Goal: Task Accomplishment & Management: Use online tool/utility

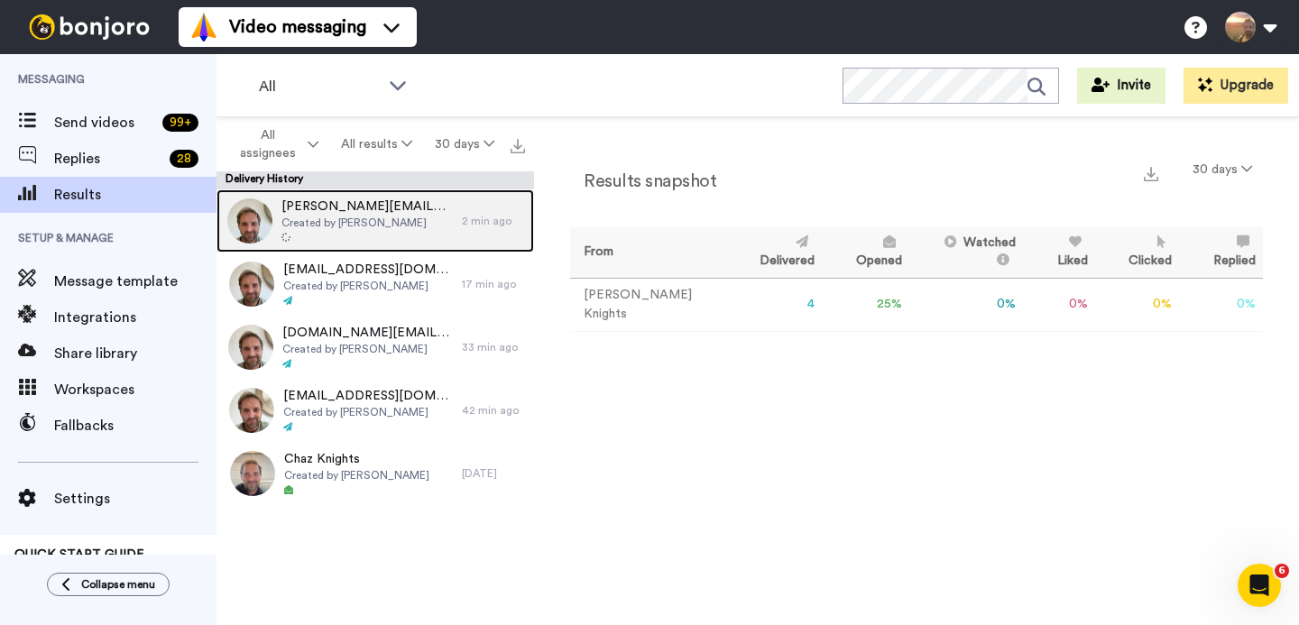
click at [332, 208] on span "[PERSON_NAME][EMAIL_ADDRESS][PERSON_NAME][DOMAIN_NAME]" at bounding box center [367, 207] width 171 height 18
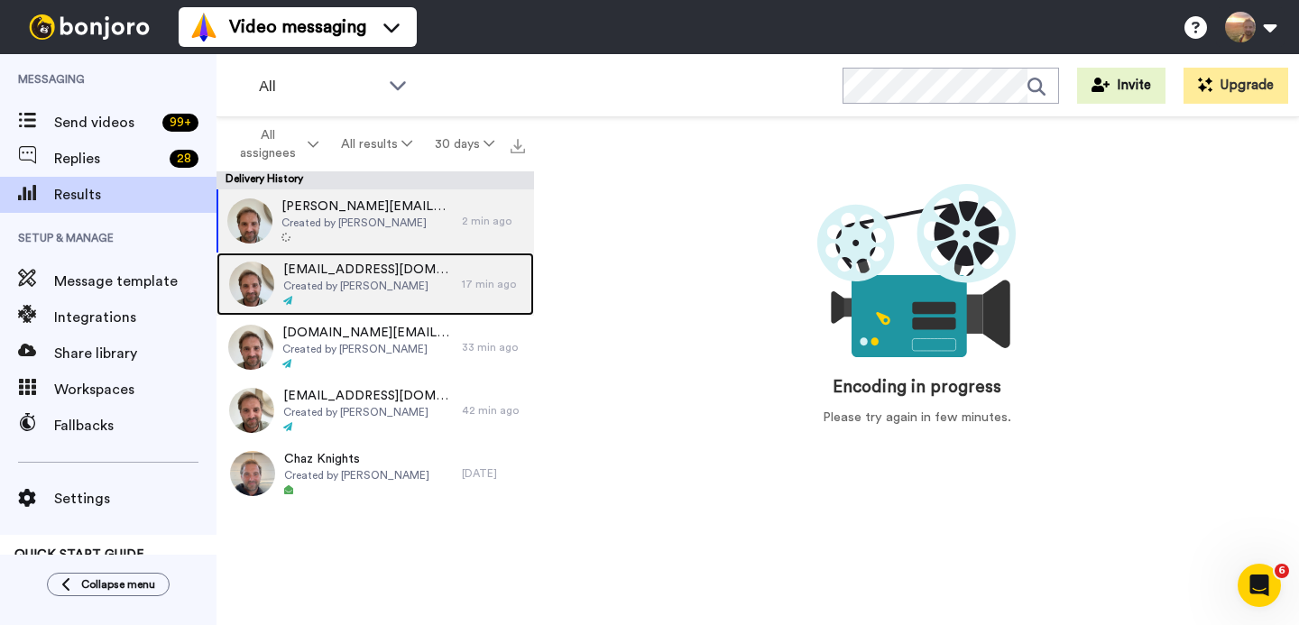
click at [333, 293] on div "joselmanoz@yahoo.com.au Created by Charlie Knights" at bounding box center [368, 284] width 170 height 47
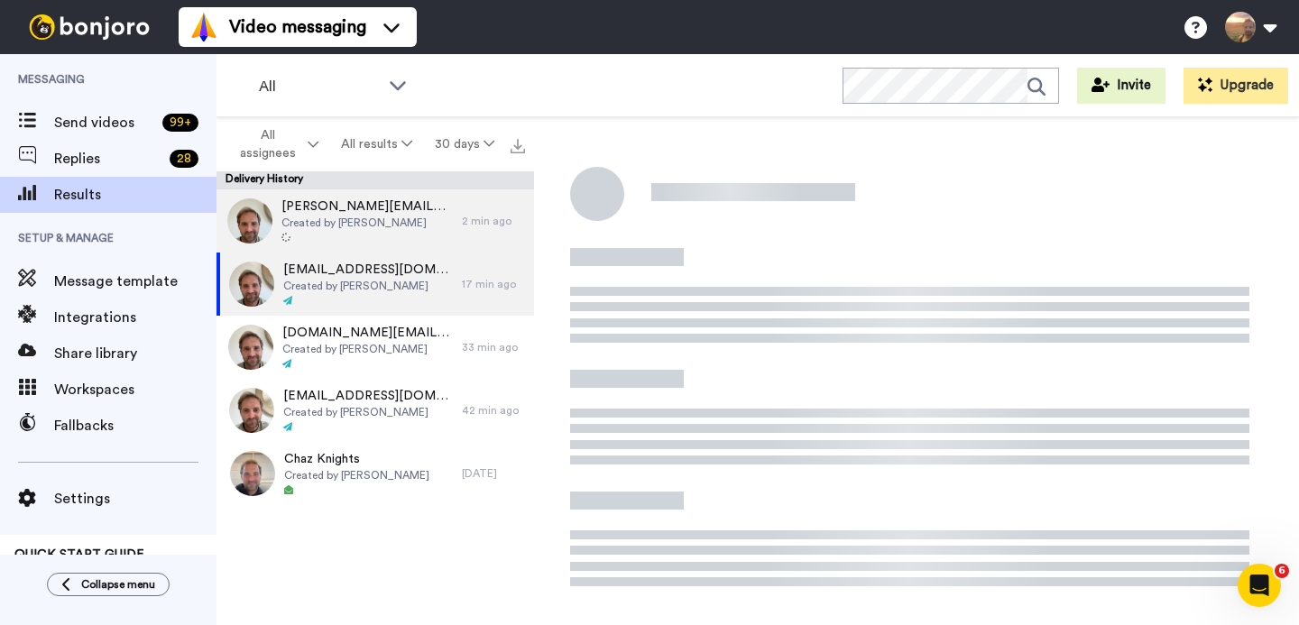
scroll to position [179, 0]
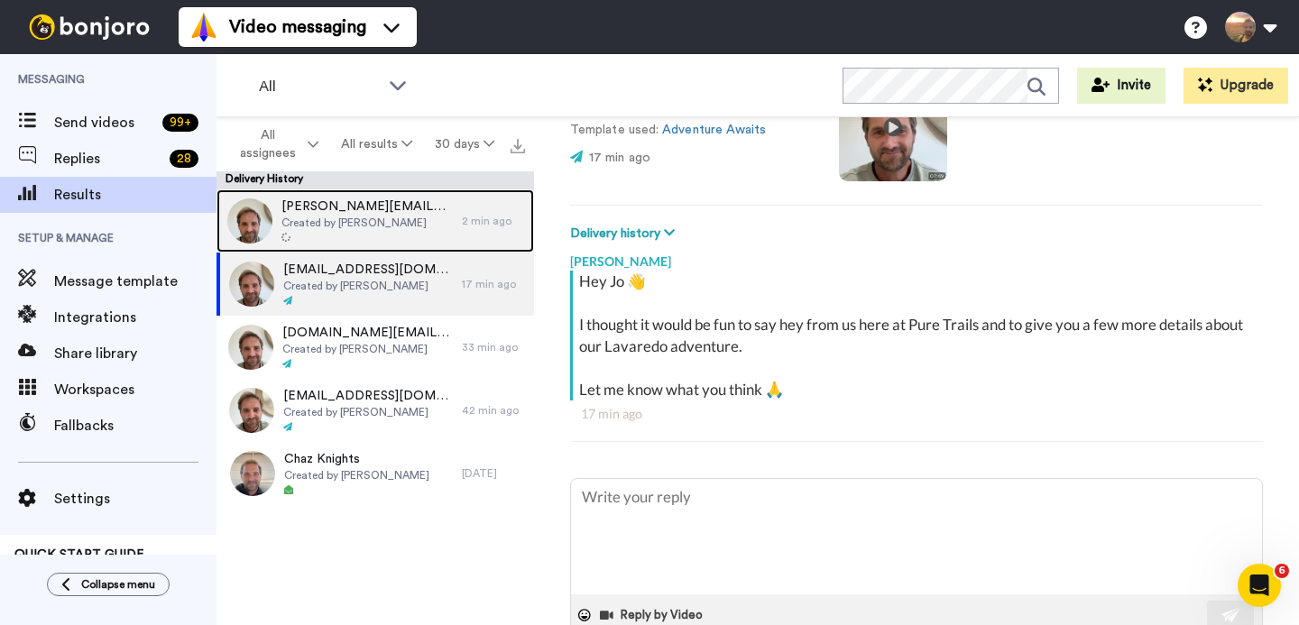
click at [357, 217] on span "Created by [PERSON_NAME]" at bounding box center [367, 223] width 171 height 14
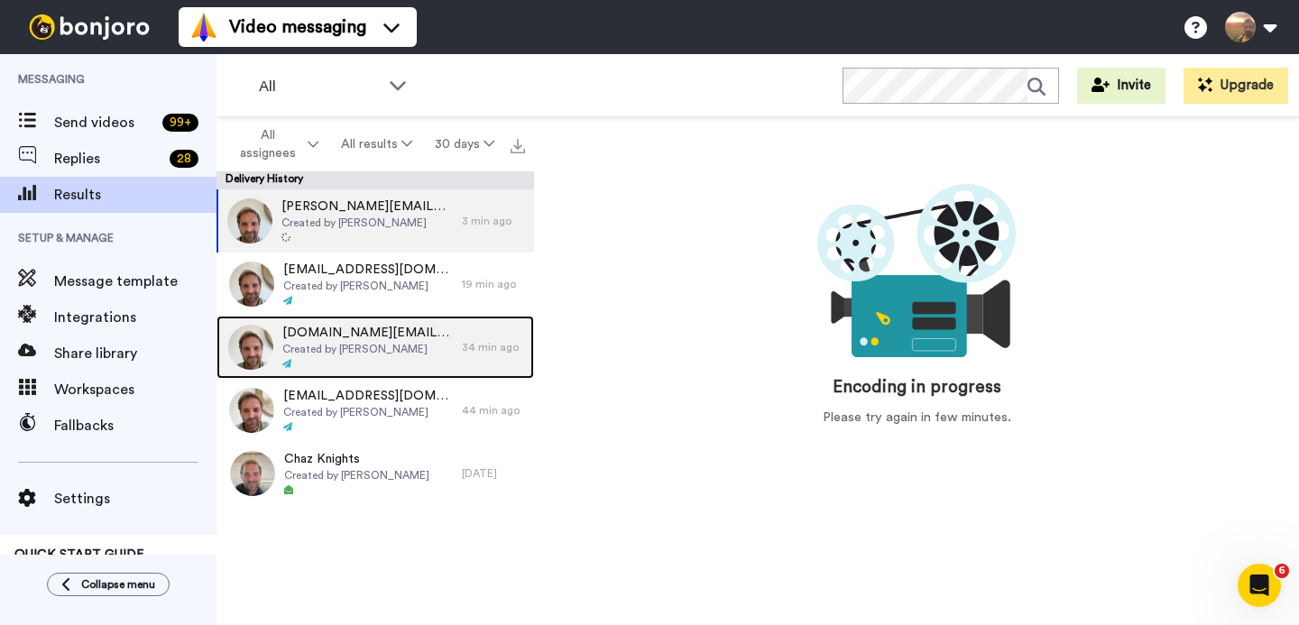
click at [351, 340] on span "carson.au@gmail.com" at bounding box center [367, 333] width 171 height 18
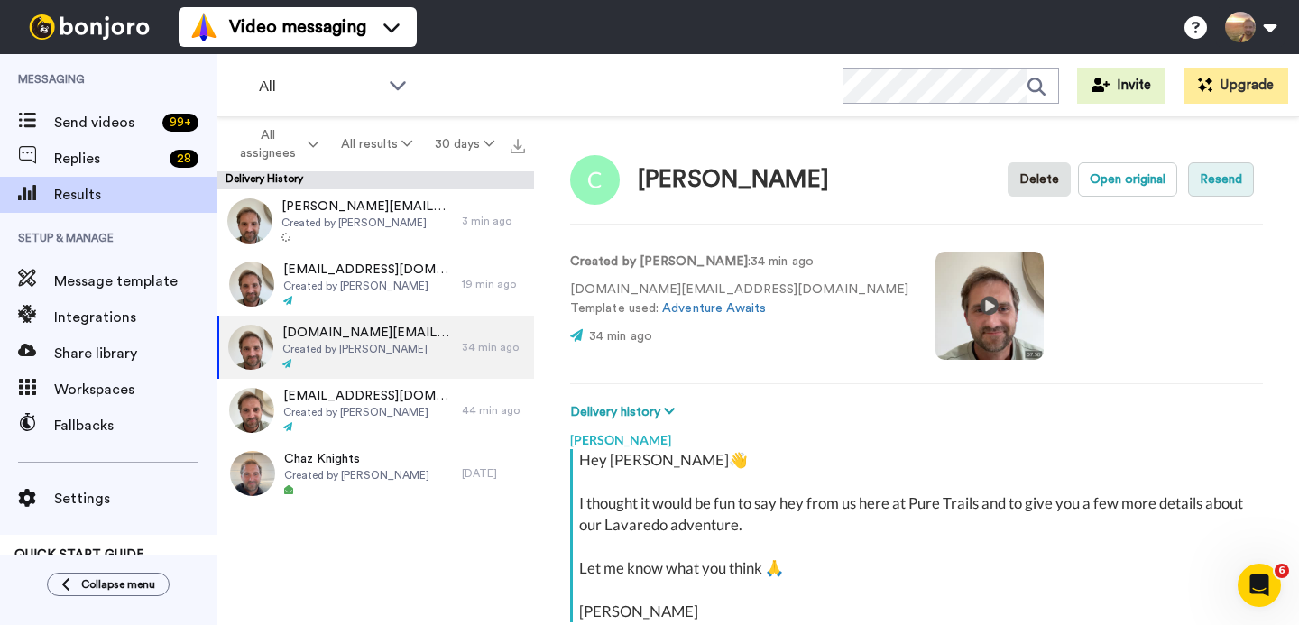
click at [1214, 183] on button "Resend" at bounding box center [1221, 179] width 66 height 34
drag, startPoint x: 722, startPoint y: 291, endPoint x: 572, endPoint y: 291, distance: 149.8
click at [572, 291] on p "carson.au@gmail.com Template used: Adventure Awaits" at bounding box center [739, 300] width 338 height 38
copy p "carson.au@gmail.com"
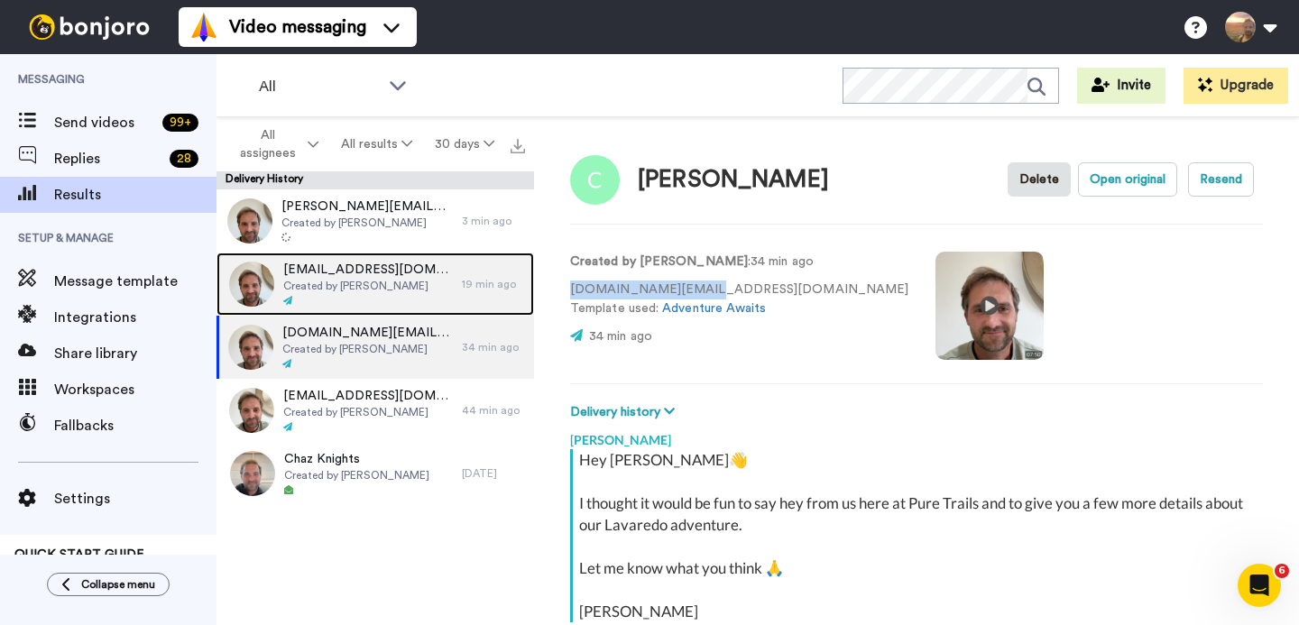
click at [327, 276] on span "joselmanoz@yahoo.com.au" at bounding box center [368, 270] width 170 height 18
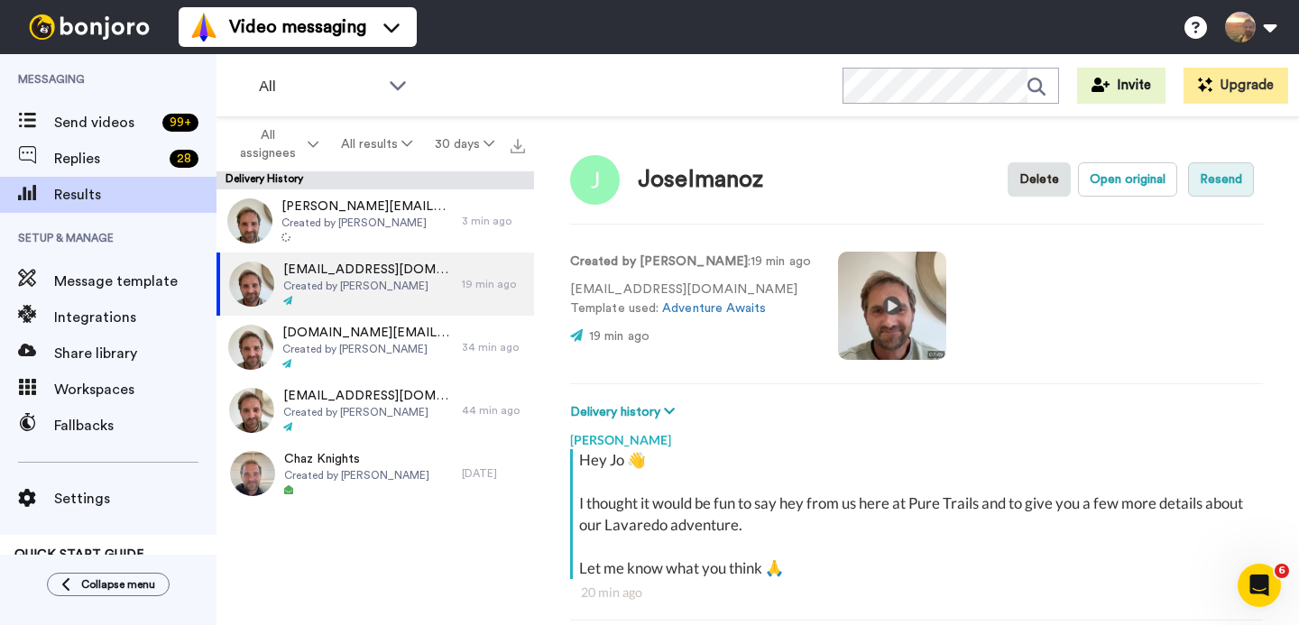
click at [1197, 174] on button "Resend" at bounding box center [1221, 179] width 66 height 34
drag, startPoint x: 747, startPoint y: 286, endPoint x: 570, endPoint y: 291, distance: 176.9
click at [570, 291] on p "joselmanoz@yahoo.com.au Template used: Adventure Awaits" at bounding box center [690, 300] width 241 height 38
copy p "joselmanoz@yahoo.com.au"
click at [1212, 173] on button "Resend" at bounding box center [1221, 179] width 66 height 34
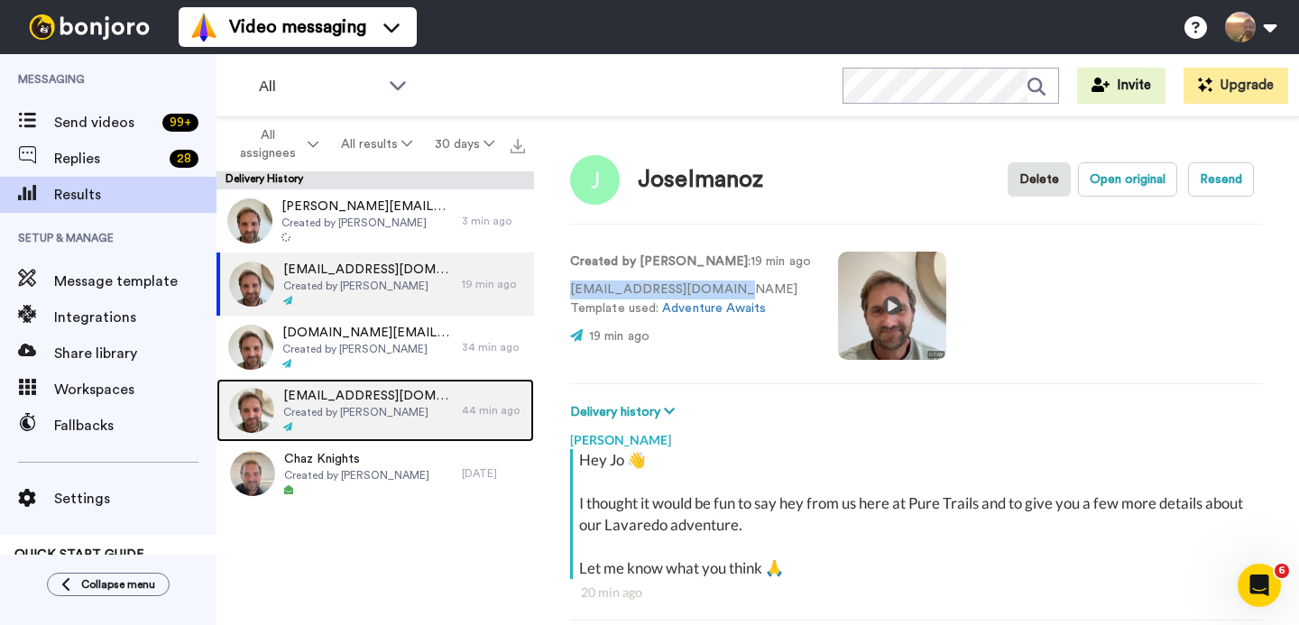
click at [355, 414] on span "Created by Charlie Knights" at bounding box center [368, 412] width 170 height 14
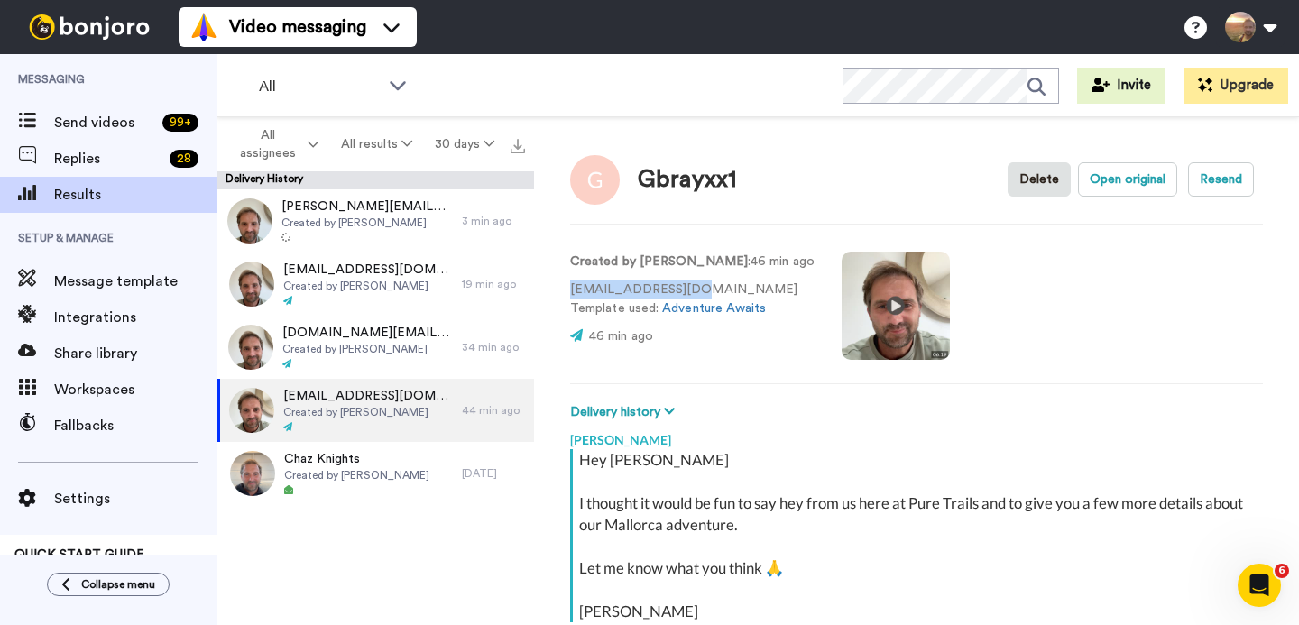
drag, startPoint x: 700, startPoint y: 289, endPoint x: 568, endPoint y: 291, distance: 132.7
click at [568, 291] on div "Gbrayxx1 Delete Open original Resend Created by Charlie Knights : 46 min ago gb…" at bounding box center [916, 375] width 765 height 517
copy p "gbrayxx1@gmail.com"
click at [1196, 180] on button "Resend" at bounding box center [1221, 179] width 66 height 34
type textarea "x"
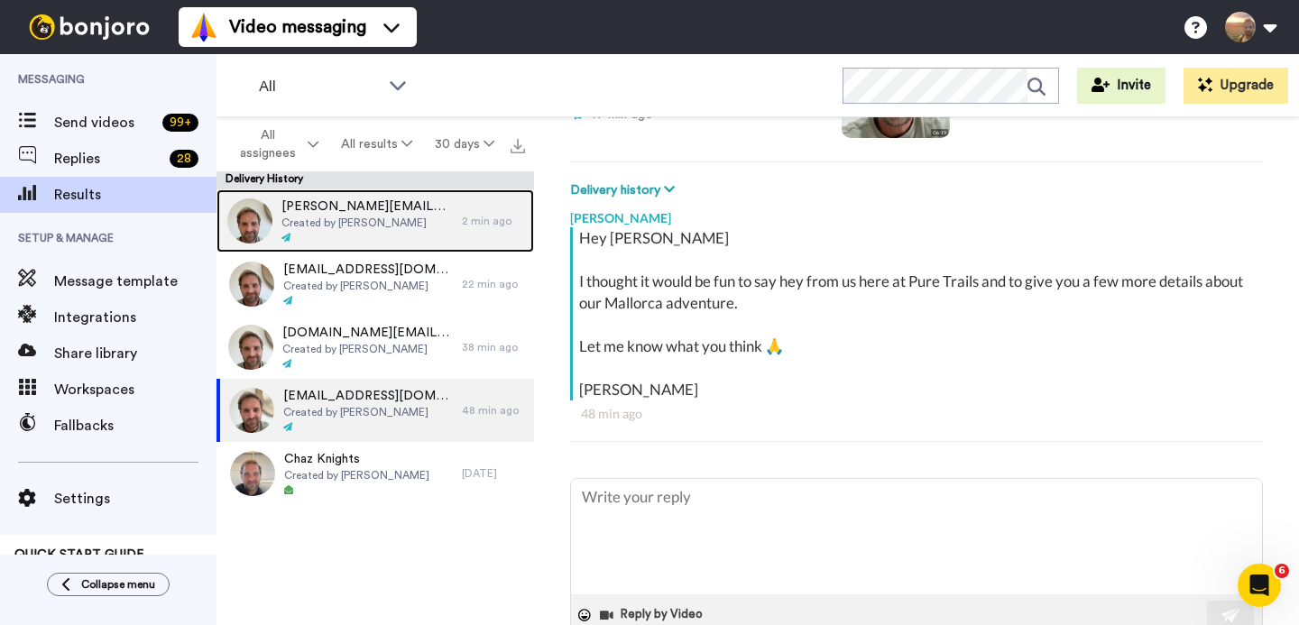
click at [328, 216] on span "Created by [PERSON_NAME]" at bounding box center [367, 223] width 171 height 14
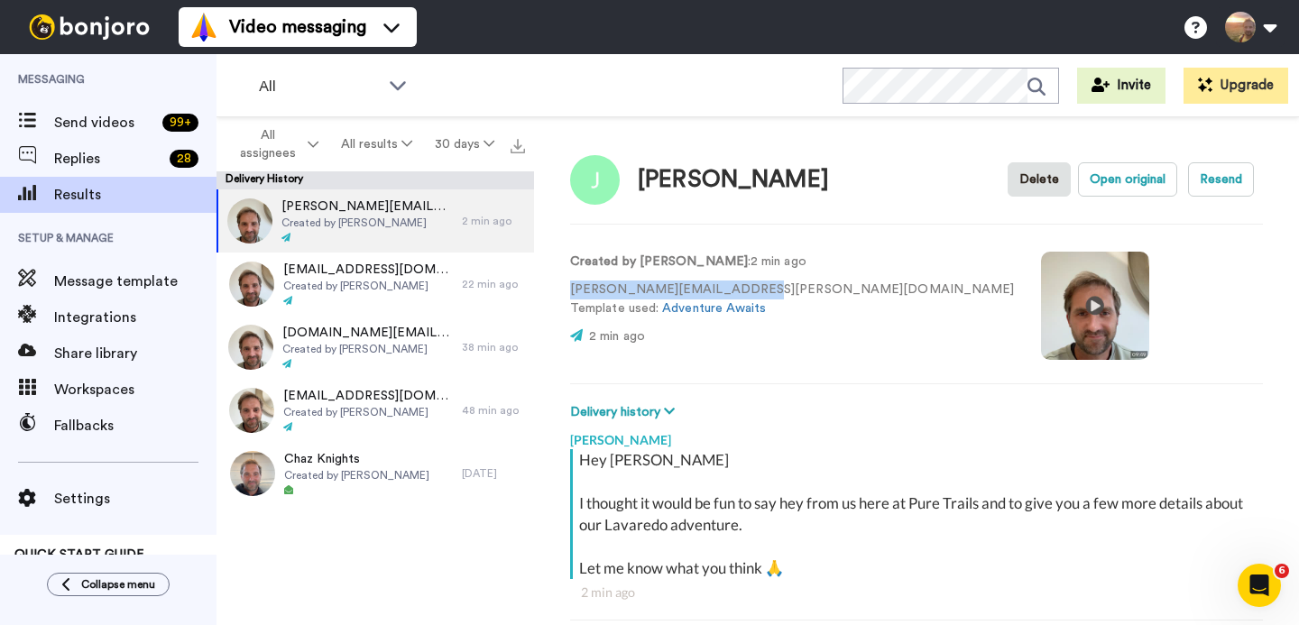
drag, startPoint x: 752, startPoint y: 287, endPoint x: 564, endPoint y: 288, distance: 188.6
click at [564, 288] on div "Jennifer Gameson Delete Open original Resend Created by Charlie Knights : 2 min…" at bounding box center [916, 375] width 765 height 517
copy p "jennifer.gameson@gmail.com"
click at [1216, 187] on button "Resend" at bounding box center [1221, 179] width 66 height 34
type textarea "x"
